Goal: Transaction & Acquisition: Purchase product/service

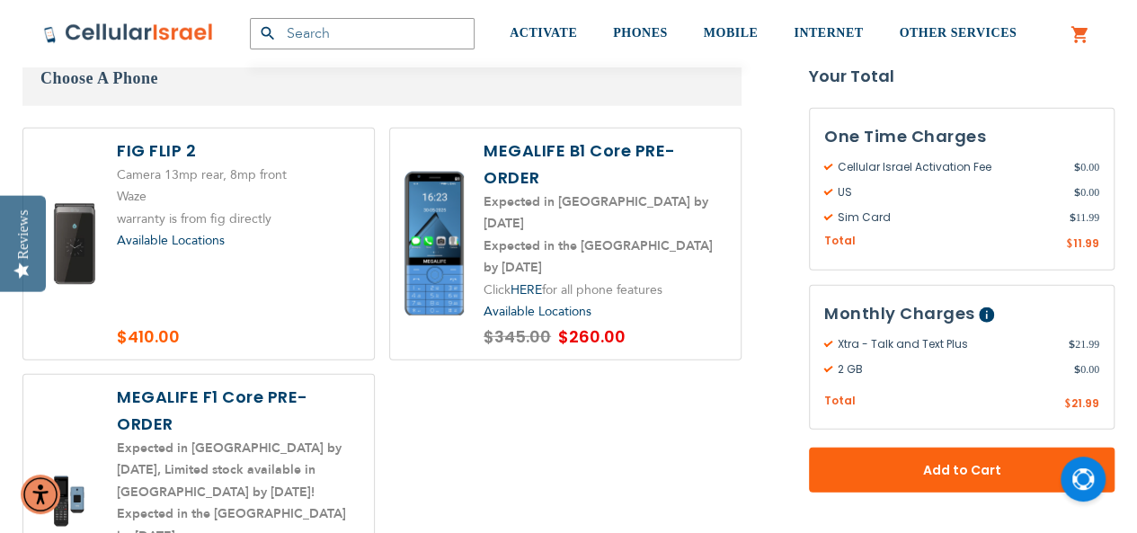
scroll to position [2304, 0]
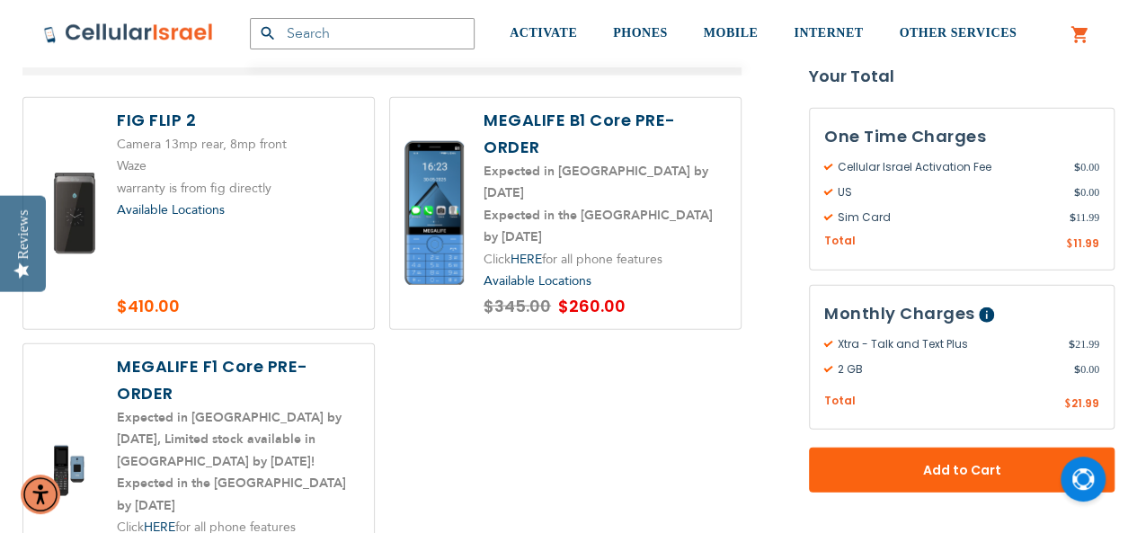
click at [586, 185] on label at bounding box center [565, 213] width 350 height 231
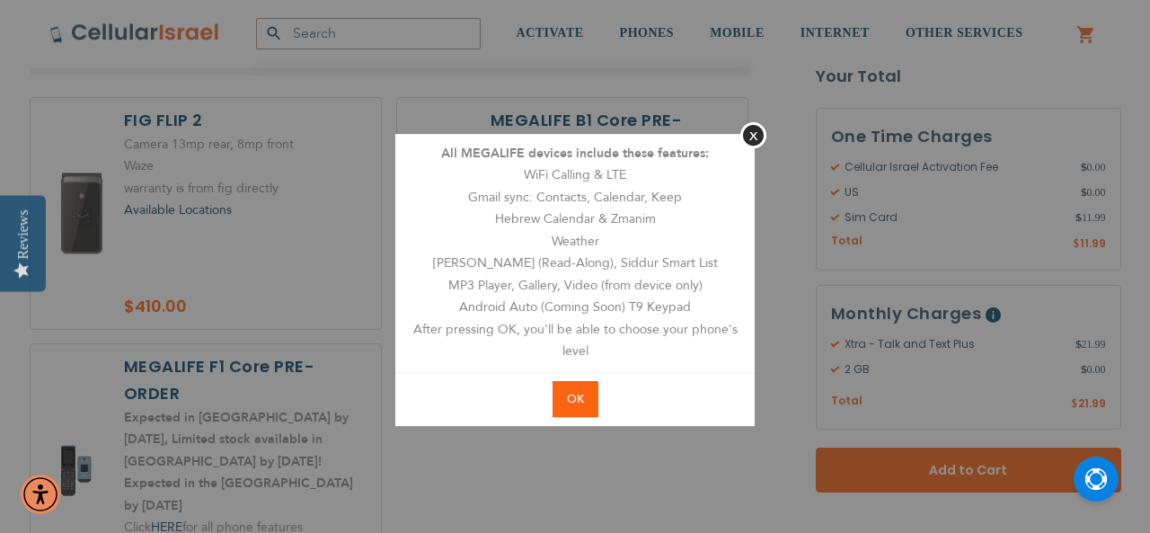
click at [584, 398] on button "OK" at bounding box center [576, 399] width 46 height 37
radio input "true"
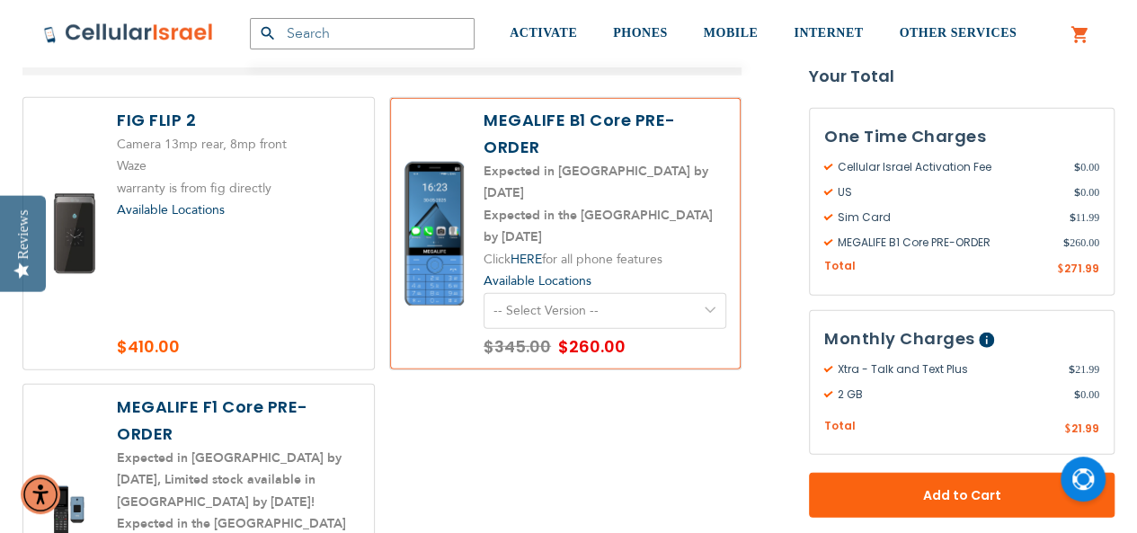
click at [603, 293] on select "-- Select Version -- Version 1. Talk - Voice only, no texting Version 2. Text -…" at bounding box center [604, 311] width 243 height 36
click at [544, 471] on div "Camera 13mp rear, 8mp front Waze" at bounding box center [381, 374] width 719 height 555
click at [642, 293] on select "-- Select Version -- Version 1. Talk - Voice only, no texting Version 2. Text -…" at bounding box center [604, 311] width 243 height 36
select select "5641"
click at [483, 293] on select "-- Select Version -- Version 1. Talk - Voice only, no texting Version 2. Text -…" at bounding box center [604, 311] width 243 height 36
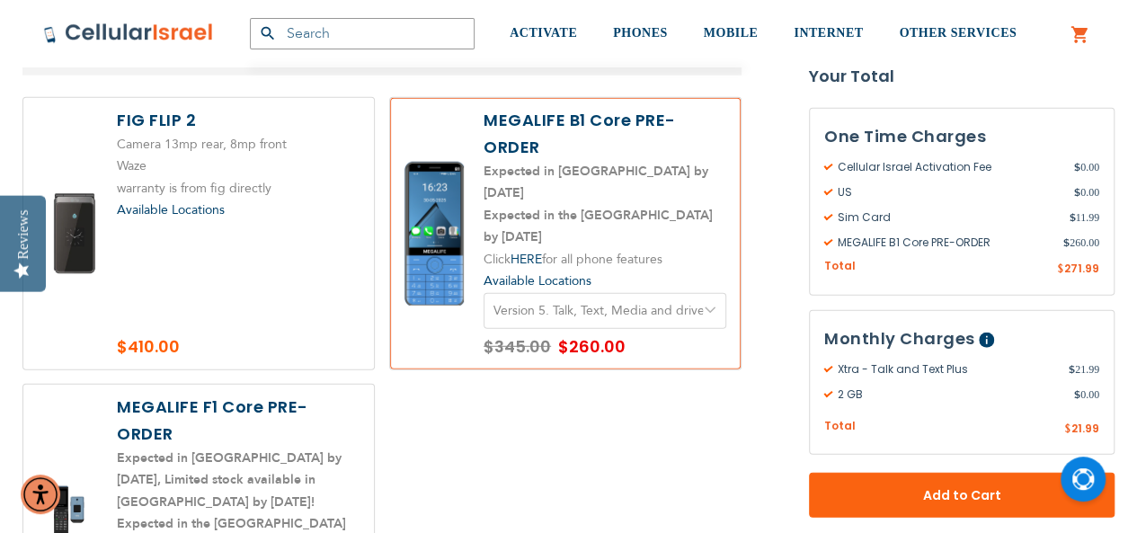
click at [589, 420] on div "Camera 13mp rear, 8mp front Waze" at bounding box center [381, 374] width 719 height 555
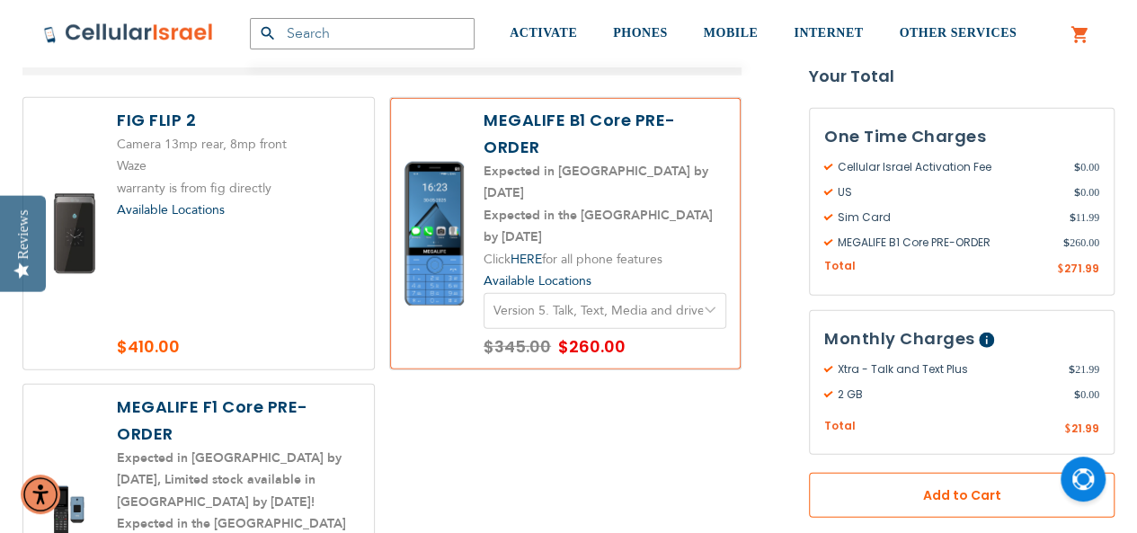
click at [895, 491] on span "Add to Cart" at bounding box center [961, 495] width 187 height 19
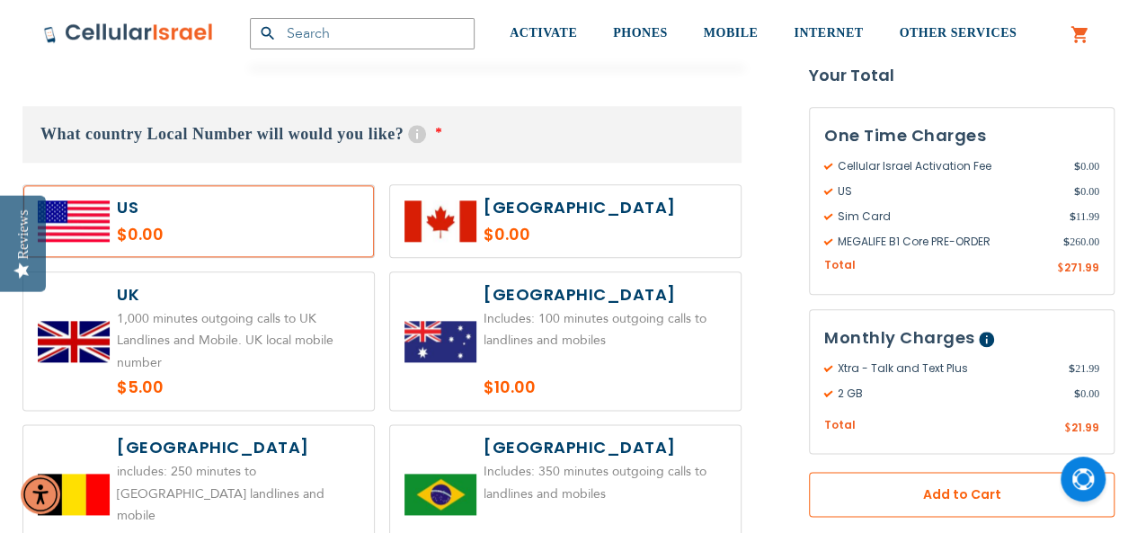
scroll to position [857, 0]
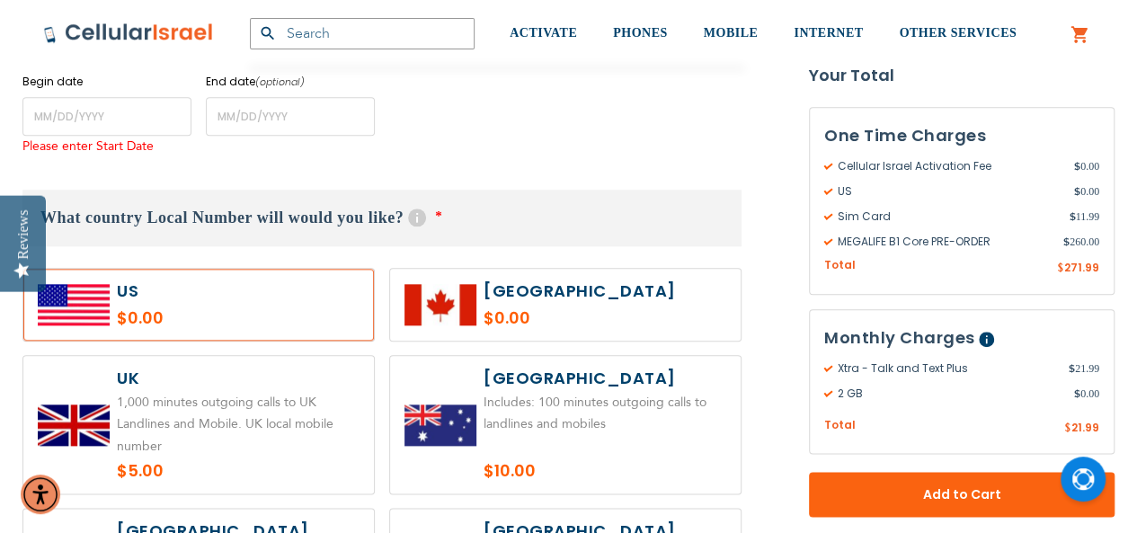
click at [237, 283] on label at bounding box center [198, 305] width 350 height 72
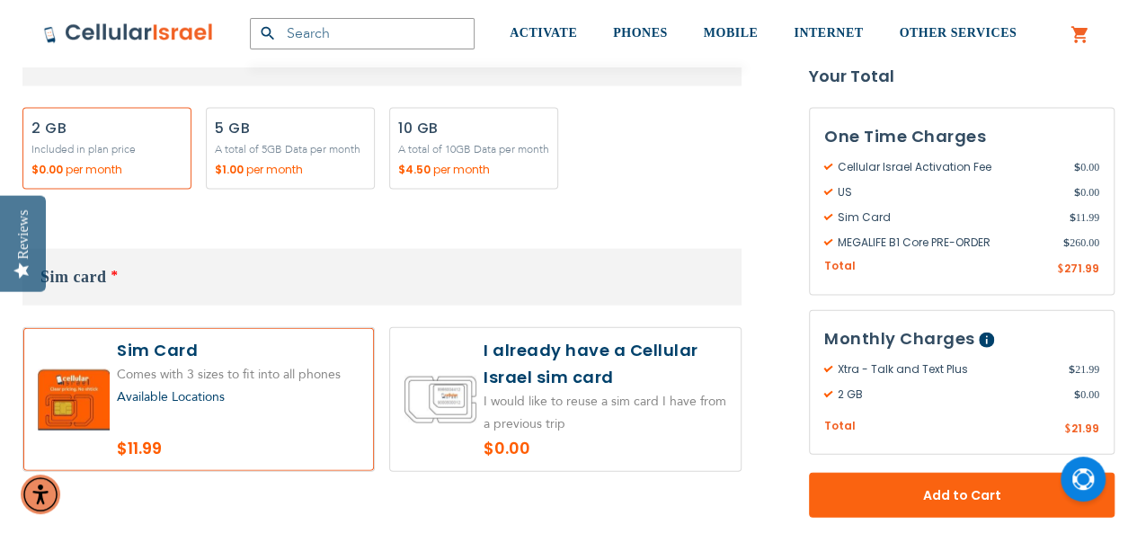
scroll to position [1815, 0]
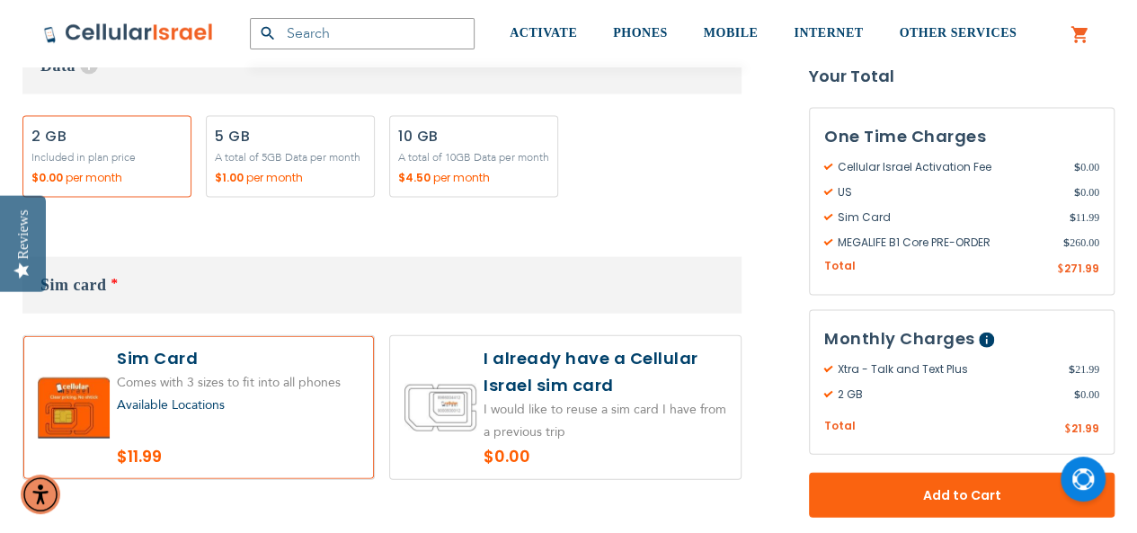
click at [272, 164] on label "Add" at bounding box center [290, 157] width 169 height 82
radio input "true"
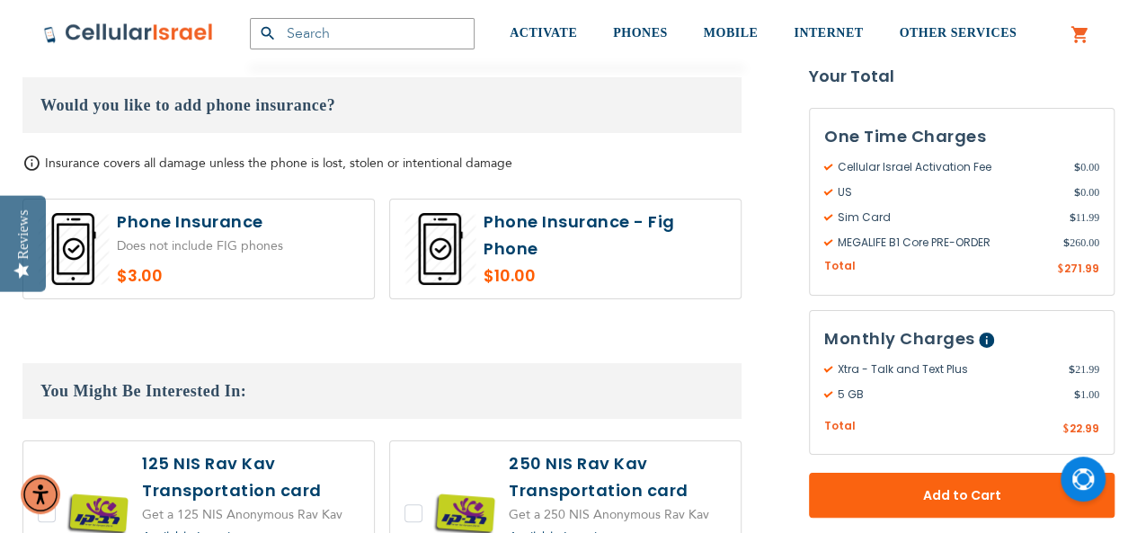
scroll to position [3342, 0]
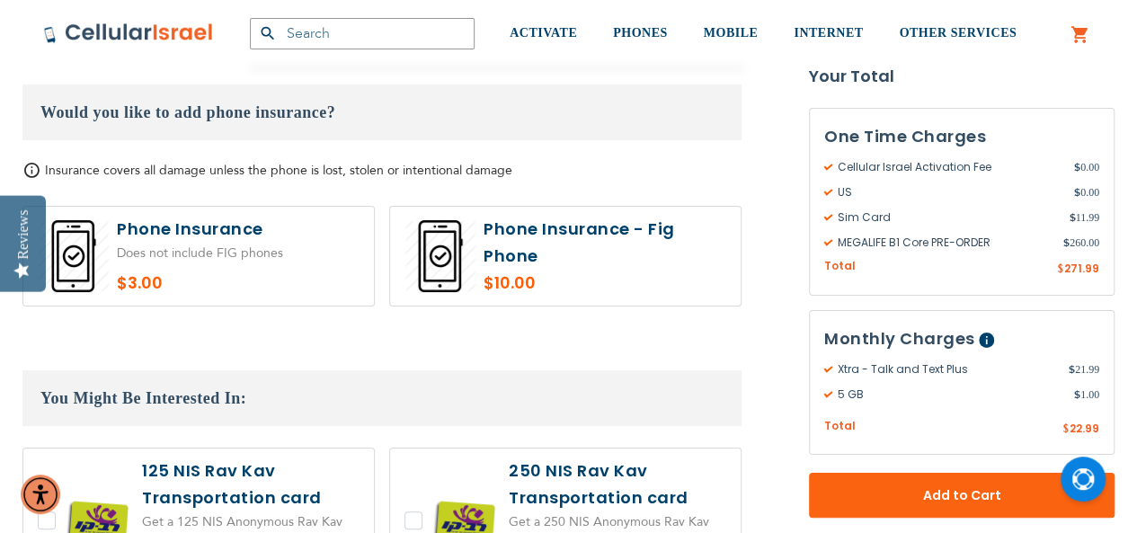
click at [315, 227] on label at bounding box center [198, 256] width 350 height 99
radio input "true"
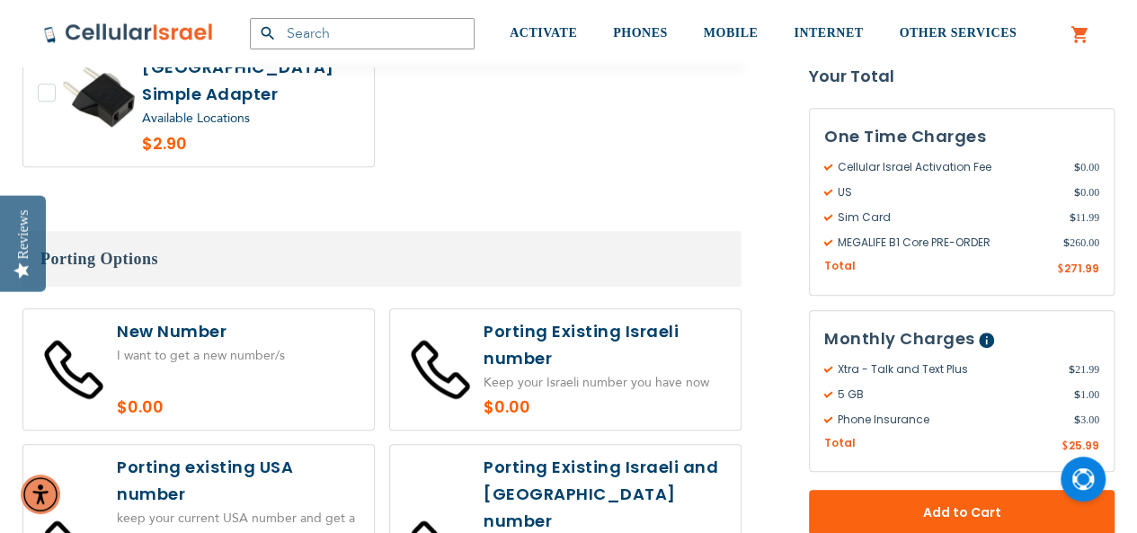
scroll to position [3939, 0]
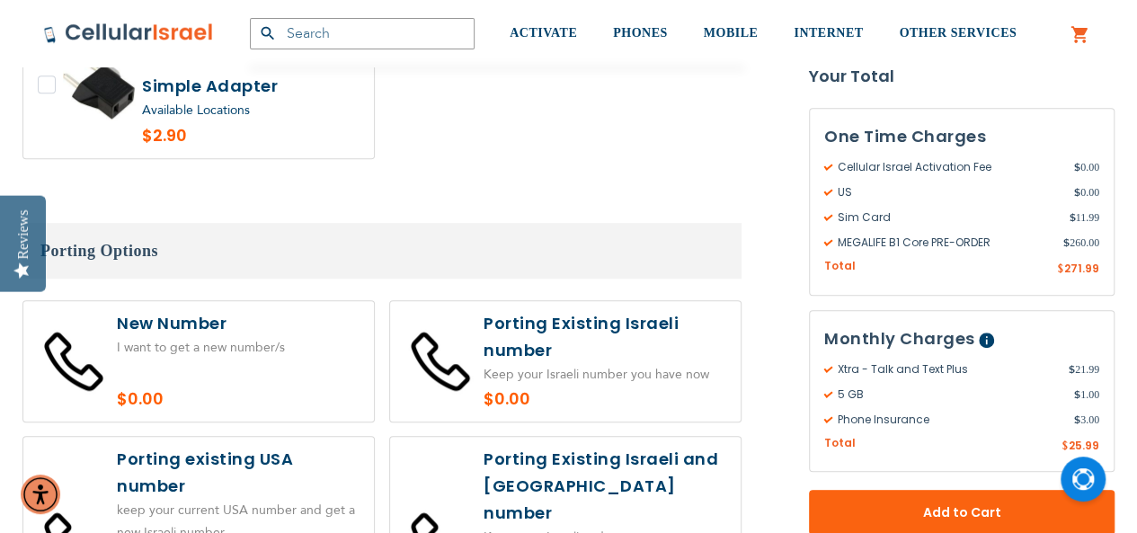
click at [219, 306] on label at bounding box center [198, 361] width 350 height 121
radio input "true"
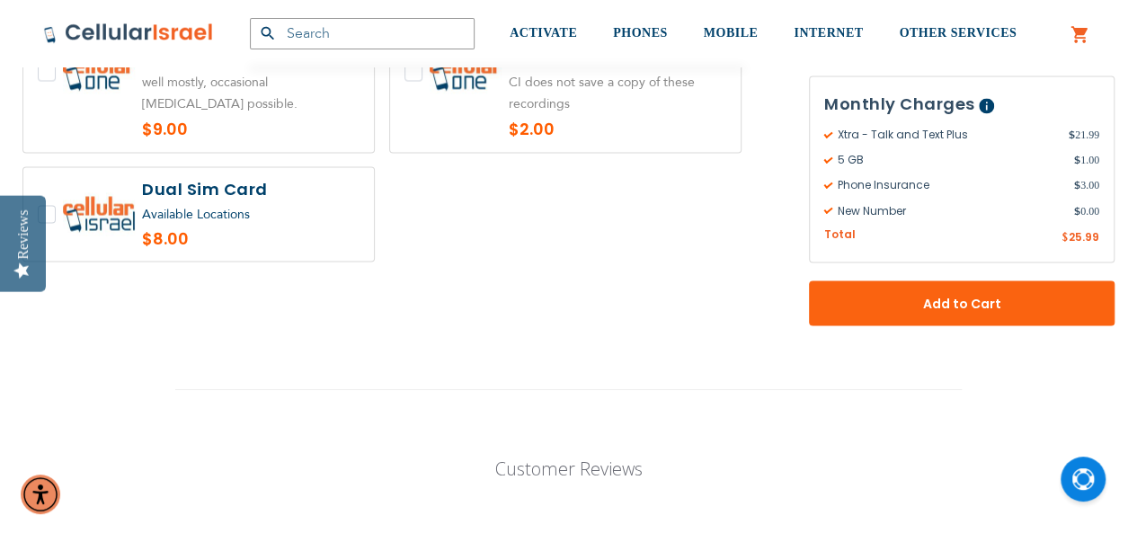
scroll to position [4904, 0]
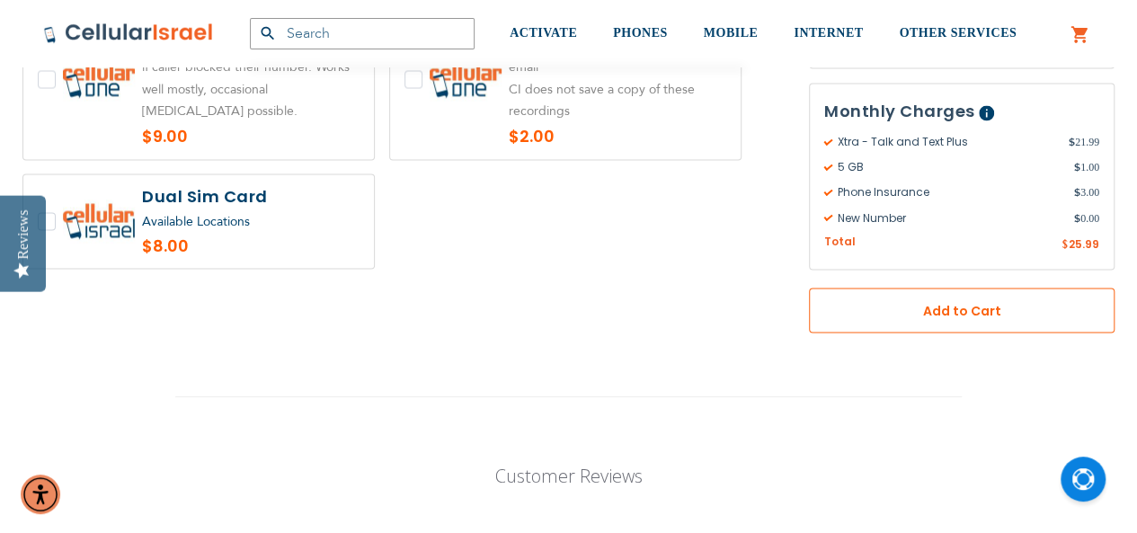
click at [1010, 288] on button "Add to Cart" at bounding box center [961, 310] width 305 height 45
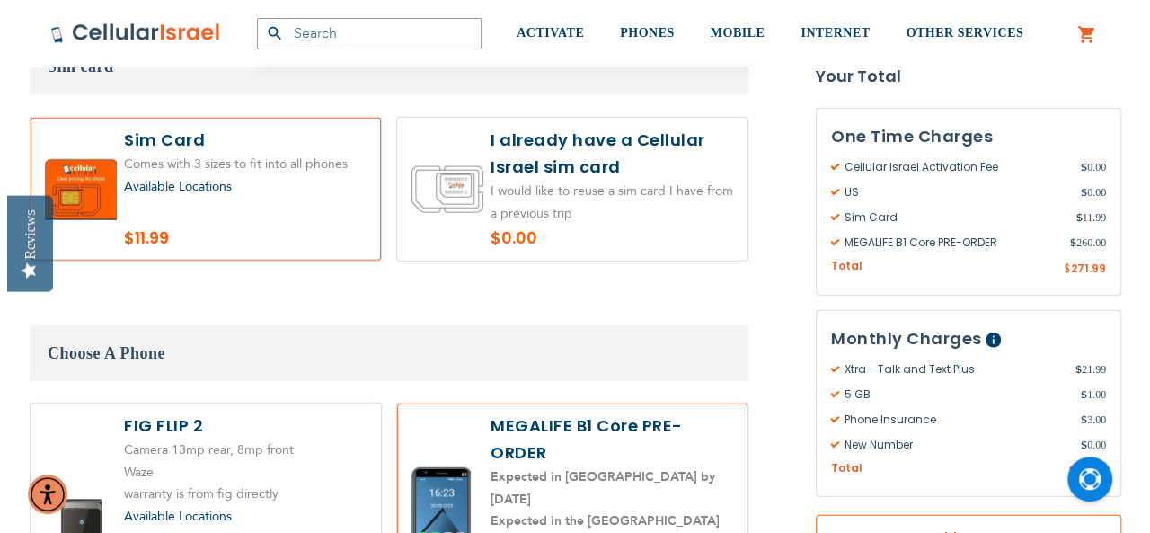
scroll to position [857, 0]
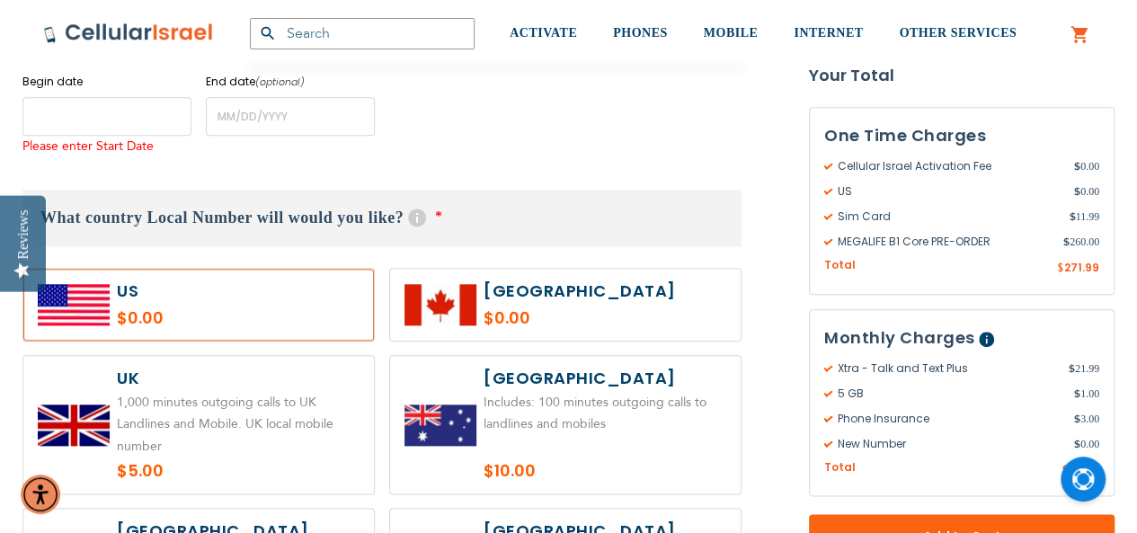
click at [117, 118] on input "name" at bounding box center [106, 116] width 169 height 39
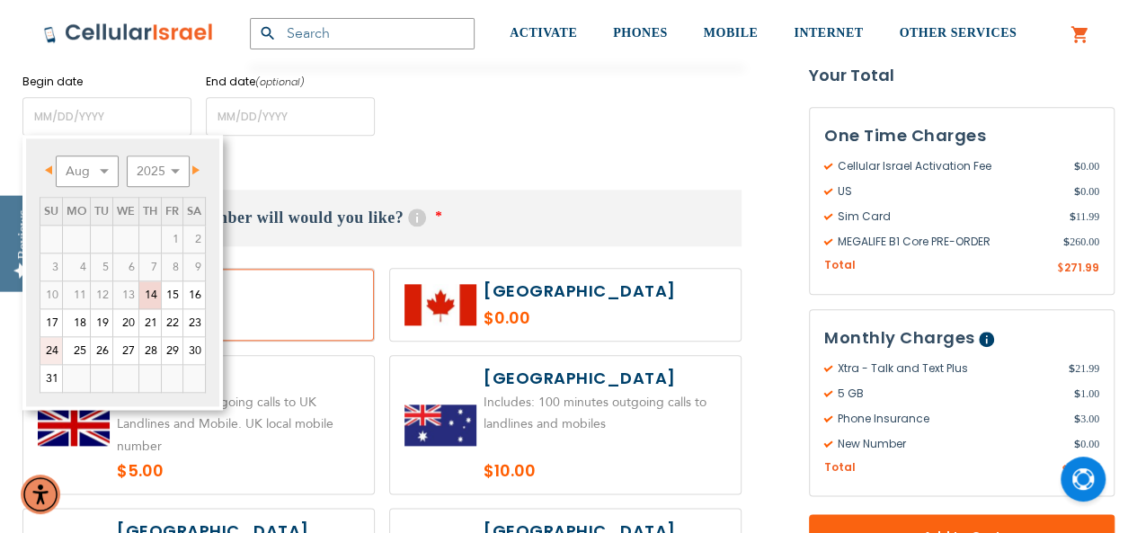
click at [56, 350] on link "24" at bounding box center [51, 350] width 22 height 27
type input "[DATE]"
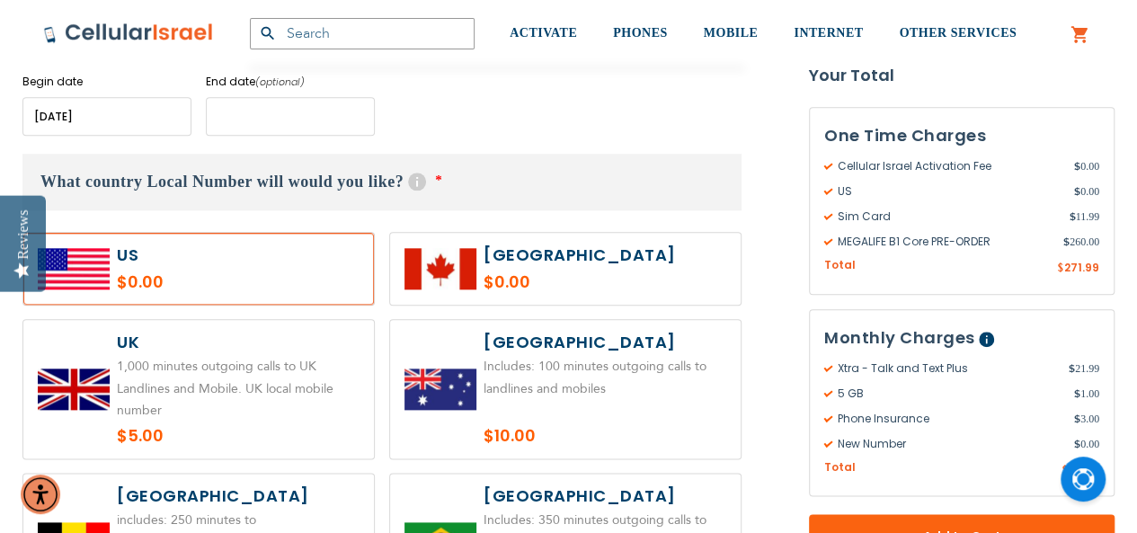
click at [257, 125] on input "name" at bounding box center [290, 116] width 169 height 39
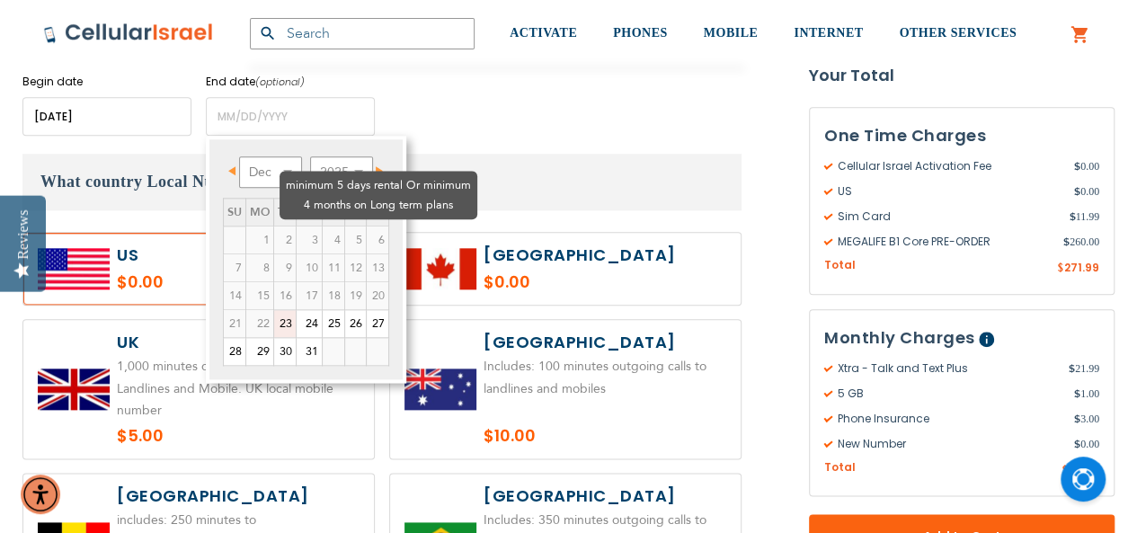
click at [322, 226] on td "4" at bounding box center [333, 240] width 22 height 28
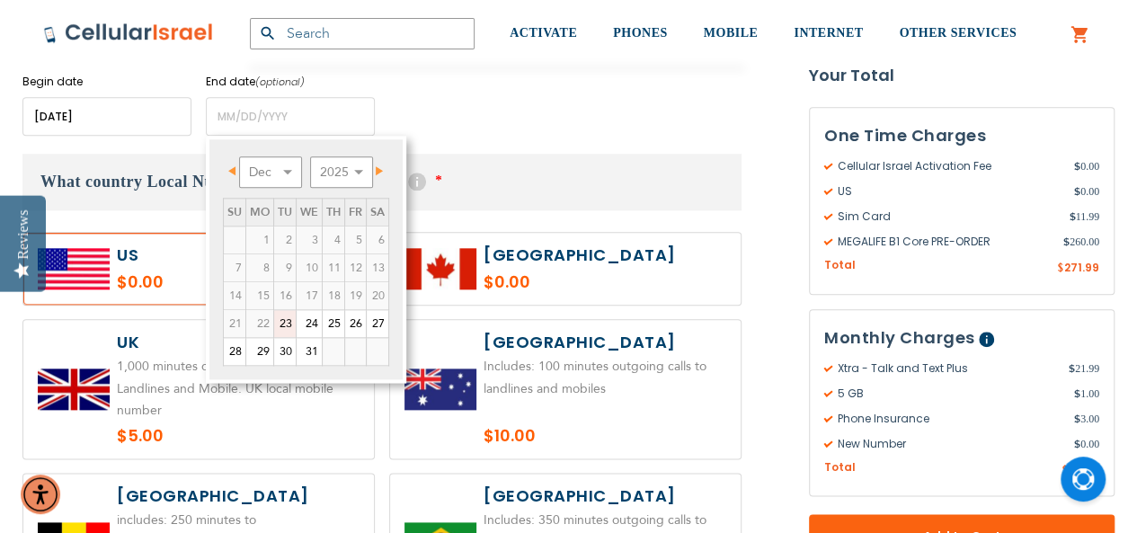
click at [379, 166] on span "Next" at bounding box center [379, 170] width 7 height 9
click at [284, 172] on select "Jan Feb Mar Apr May Jun [DATE] Aug Sep Oct Nov Dec" at bounding box center [270, 171] width 63 height 31
click at [224, 353] on link "26" at bounding box center [235, 351] width 22 height 27
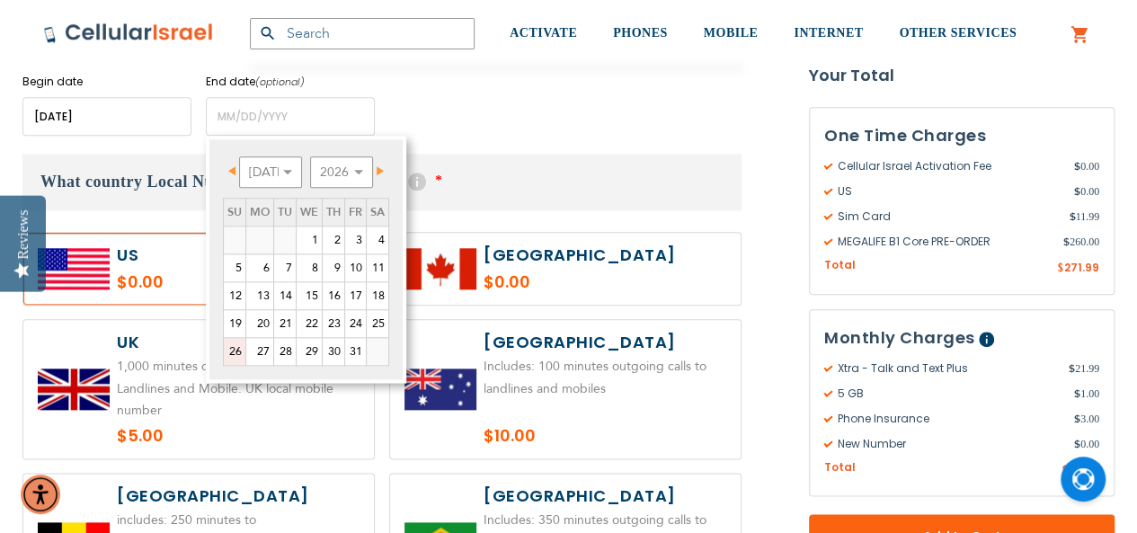
type input "[DATE]"
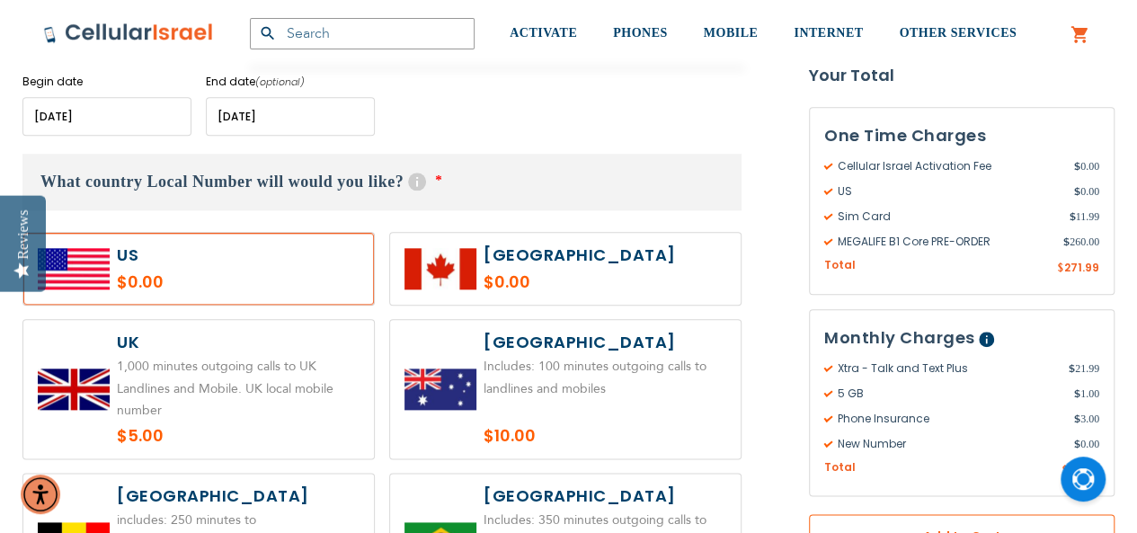
click at [999, 518] on button "Add to Cart" at bounding box center [961, 537] width 305 height 45
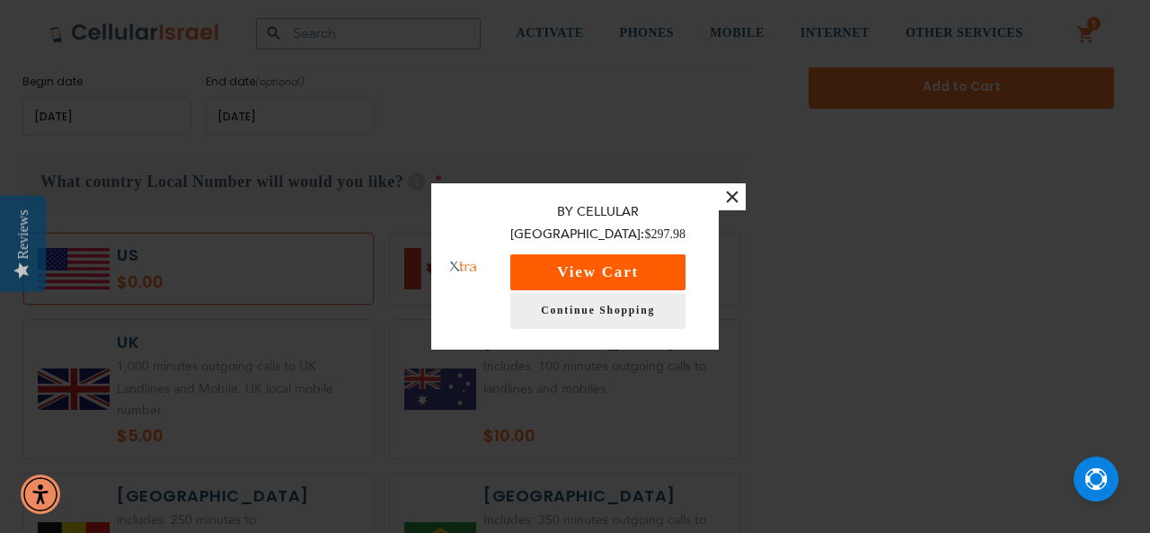
click at [641, 265] on button "View Cart" at bounding box center [597, 272] width 175 height 36
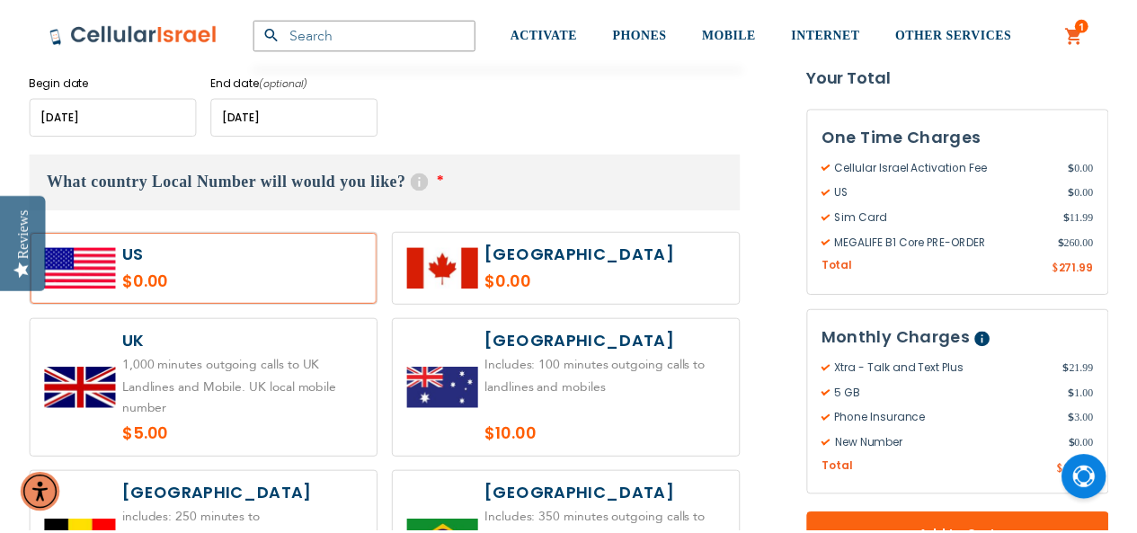
scroll to position [883, 0]
